Goal: Use online tool/utility: Utilize a website feature to perform a specific function

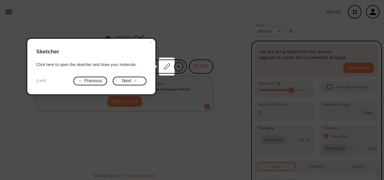
click at [128, 82] on button "Next →" at bounding box center [130, 81] width 34 height 9
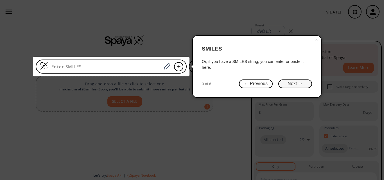
click at [287, 85] on button "Next →" at bounding box center [295, 84] width 34 height 9
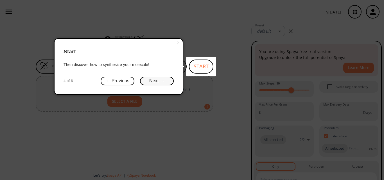
click at [159, 84] on button "Next →" at bounding box center [157, 81] width 34 height 9
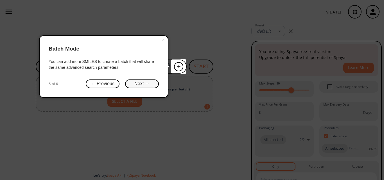
click at [151, 83] on button "Next →" at bounding box center [142, 84] width 34 height 9
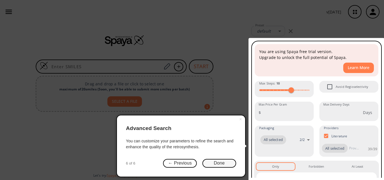
click at [219, 164] on button "Done" at bounding box center [219, 163] width 34 height 9
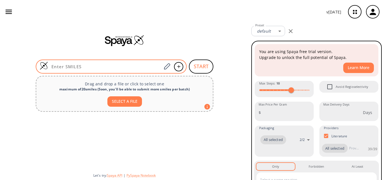
click at [80, 65] on input at bounding box center [105, 67] width 114 height 6
click at [75, 67] on input at bounding box center [105, 67] width 114 height 6
paste input "NC(C1=CC=CC(C([H])=O)=C1)=N"
type input "NC(C1=CC=CC(C([H])=O)=C1)=N"
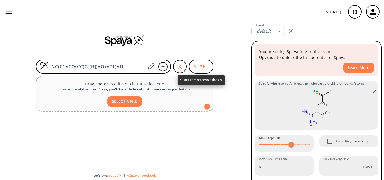
click at [202, 67] on button "START" at bounding box center [201, 67] width 24 height 14
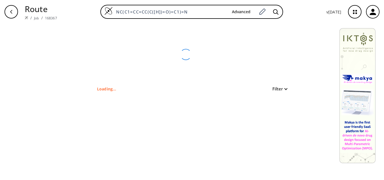
type input "N=C(N)C1=CC(C=O)=CC=C1"
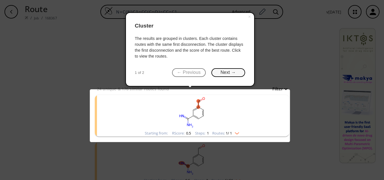
click at [226, 75] on button "Next →" at bounding box center [228, 72] width 34 height 9
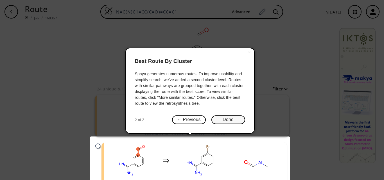
click at [229, 119] on button "Done" at bounding box center [228, 120] width 34 height 9
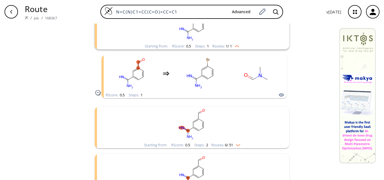
scroll to position [95, 0]
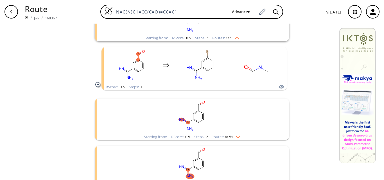
click at [228, 130] on rect "clusters" at bounding box center [192, 116] width 146 height 35
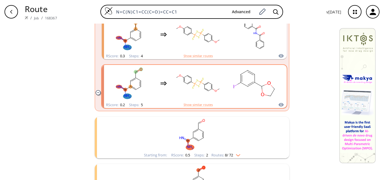
scroll to position [433, 0]
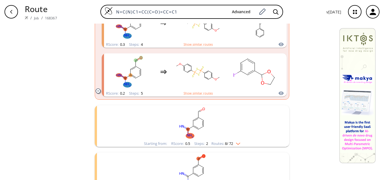
click at [222, 126] on rect "clusters" at bounding box center [192, 122] width 146 height 35
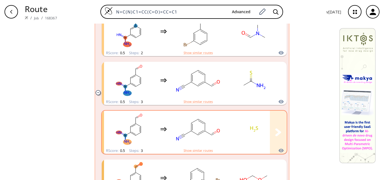
scroll to position [573, 0]
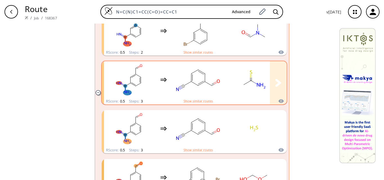
click at [226, 88] on div "clusters" at bounding box center [220, 79] width 232 height 37
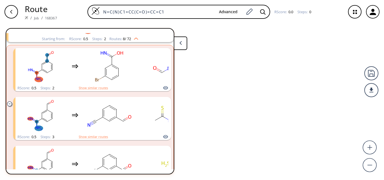
scroll to position [155, 0]
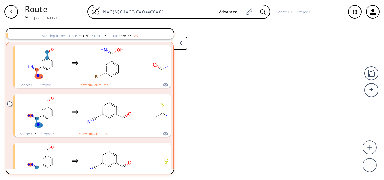
click at [12, 10] on icon "button" at bounding box center [11, 12] width 4 height 4
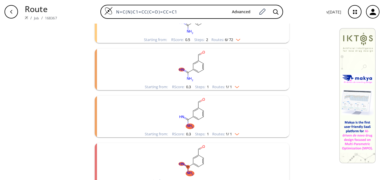
scroll to position [243, 0]
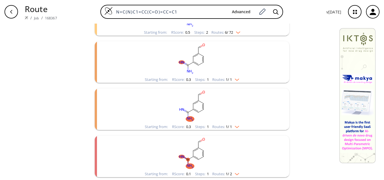
click at [223, 156] on rect "clusters" at bounding box center [192, 153] width 146 height 35
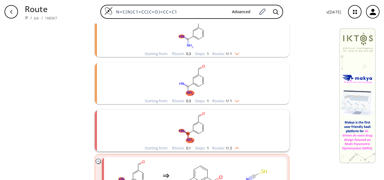
scroll to position [239, 0]
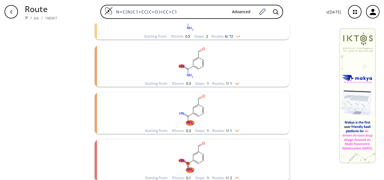
click at [215, 114] on rect "clusters" at bounding box center [192, 110] width 146 height 35
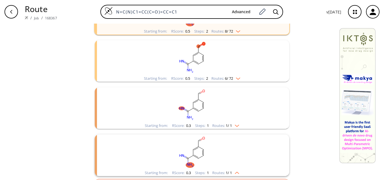
scroll to position [183, 0]
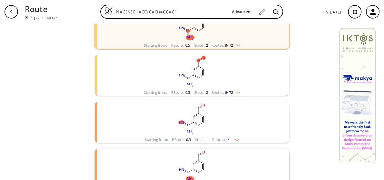
click at [220, 126] on rect "clusters" at bounding box center [192, 119] width 146 height 35
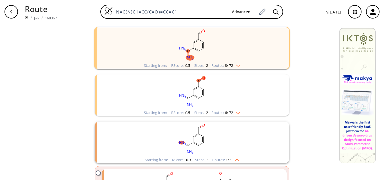
scroll to position [154, 0]
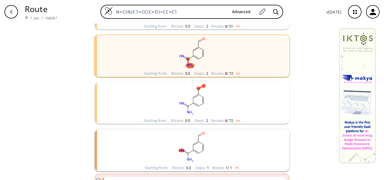
click at [214, 111] on rect "clusters" at bounding box center [192, 99] width 146 height 35
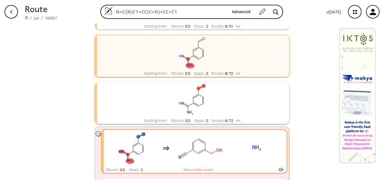
scroll to position [98, 0]
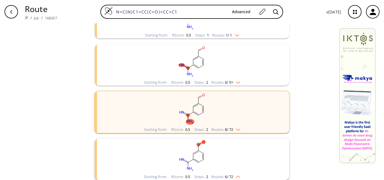
click at [213, 106] on rect "clusters" at bounding box center [192, 108] width 146 height 35
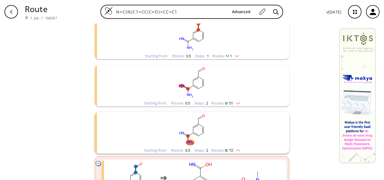
scroll to position [70, 0]
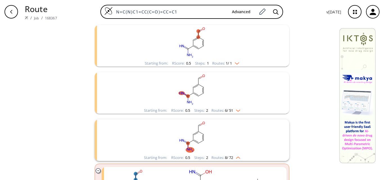
click at [208, 94] on rect "clusters" at bounding box center [192, 89] width 146 height 35
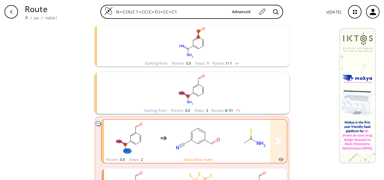
scroll to position [98, 0]
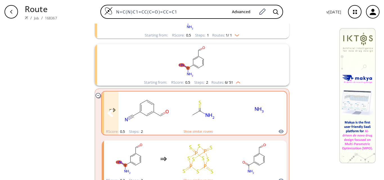
click at [242, 110] on rect "clusters" at bounding box center [259, 110] width 51 height 35
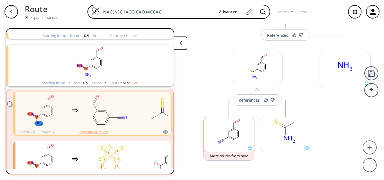
scroll to position [67, 0]
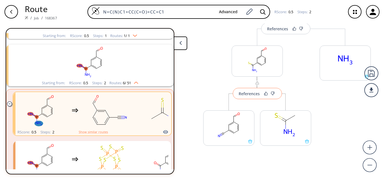
click at [250, 93] on div "References" at bounding box center [249, 94] width 21 height 4
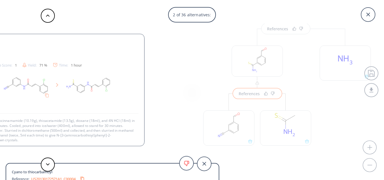
scroll to position [1, 0]
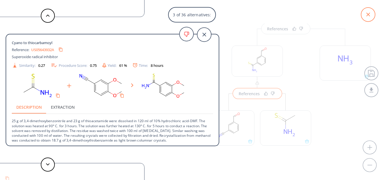
click at [371, 15] on icon at bounding box center [368, 15] width 14 height 14
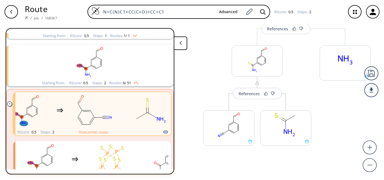
click at [103, 61] on rect "clusters" at bounding box center [90, 62] width 146 height 35
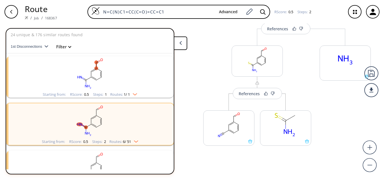
scroll to position [0, 0]
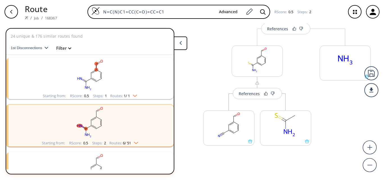
click at [118, 80] on rect "clusters" at bounding box center [90, 75] width 146 height 35
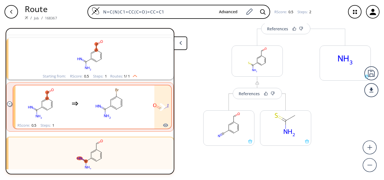
scroll to position [28, 0]
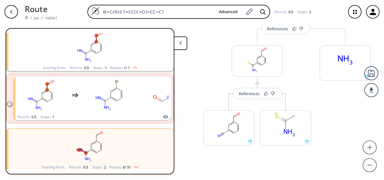
click at [123, 141] on rect "clusters" at bounding box center [90, 146] width 146 height 35
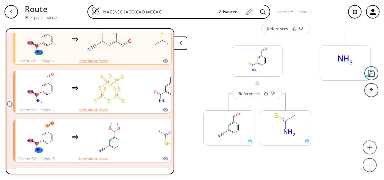
scroll to position [197, 0]
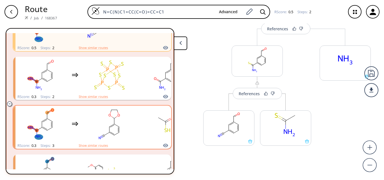
click at [138, 126] on div "clusters" at bounding box center [131, 124] width 232 height 37
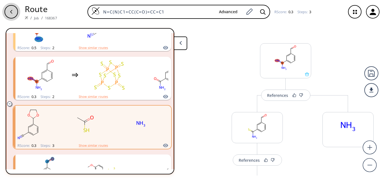
click at [7, 10] on div "button" at bounding box center [10, 11] width 13 height 13
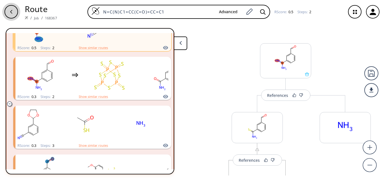
click at [8, 13] on div "button" at bounding box center [10, 11] width 13 height 13
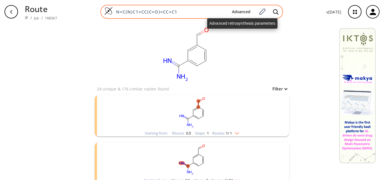
click at [242, 13] on button "Advanced" at bounding box center [242, 12] width 28 height 10
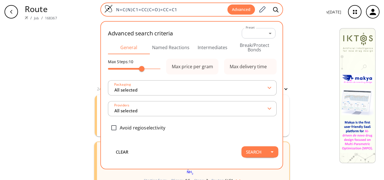
type input "All selected"
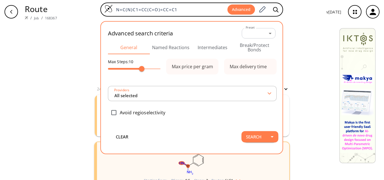
type input "All selected"
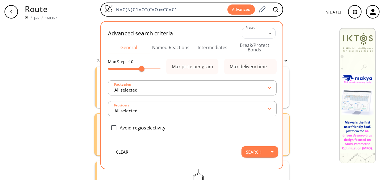
scroll to position [56, 0]
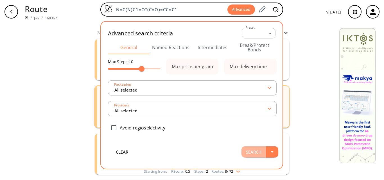
click at [261, 154] on button "Search" at bounding box center [254, 152] width 24 height 11
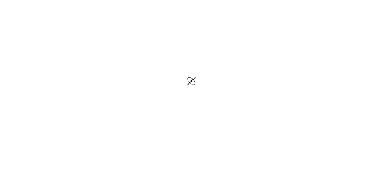
scroll to position [4, 0]
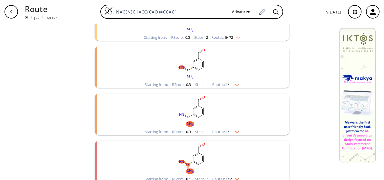
scroll to position [243, 0]
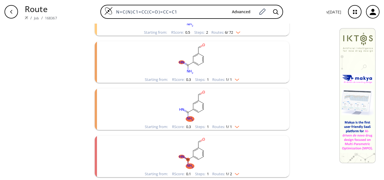
click at [236, 163] on rect "clusters" at bounding box center [192, 153] width 146 height 35
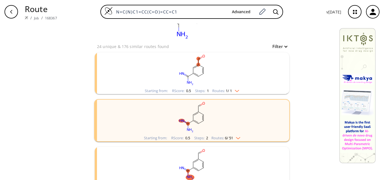
scroll to position [42, 0]
drag, startPoint x: 200, startPoint y: 12, endPoint x: 1, endPoint y: 7, distance: 198.9
click at [1, 7] on div "Route / Job / 168367 N=C(N)C1=CC(C=O)=CC=C1 Advanced v [DATE]" at bounding box center [192, 12] width 384 height 24
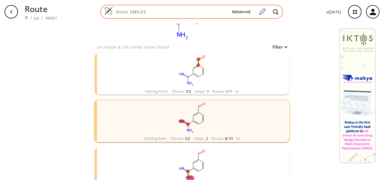
click at [150, 11] on input at bounding box center [170, 12] width 115 height 6
paste input "N=C(N/N=C/C1=CC(C(N)=N)=CC=C1)N"
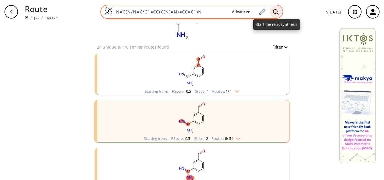
type input "N=C(N/N=C/C1=CC(C(N)=N)=CC=C1)N"
click at [273, 12] on div at bounding box center [276, 12] width 12 height 12
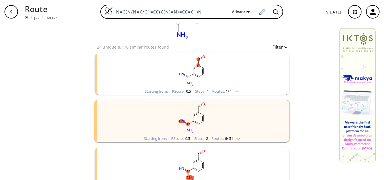
scroll to position [17, 0]
